Goal: Check status: Check status

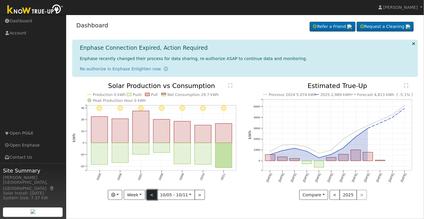
click at [153, 195] on button "<" at bounding box center [152, 195] width 10 height 10
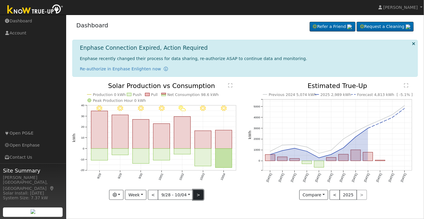
click at [200, 194] on button ">" at bounding box center [198, 195] width 10 height 10
type input "[DATE]"
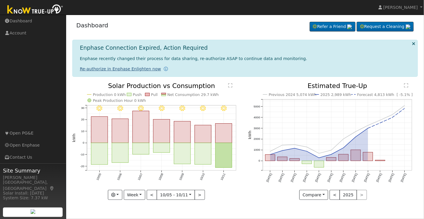
click at [123, 71] on link "Re-authorize in Enphase Enlighten now" at bounding box center [120, 68] width 81 height 5
click at [126, 71] on link "Re-authorize in Enphase Enlighten now" at bounding box center [120, 68] width 81 height 5
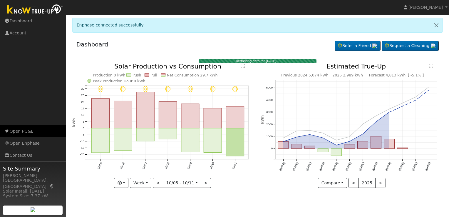
click at [17, 131] on link "Open PG&E" at bounding box center [33, 131] width 66 height 12
